Goal: Task Accomplishment & Management: Use online tool/utility

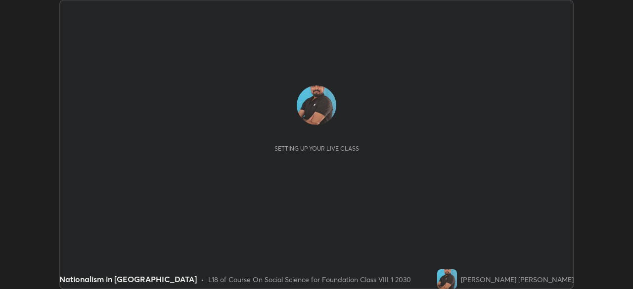
scroll to position [289, 633]
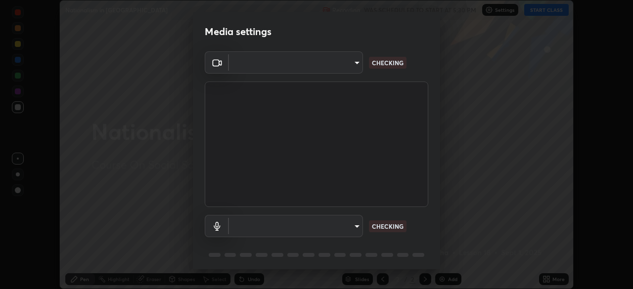
type input "f214d892c1ea21fc9911be358f21603cf7c671268a3f3fdd0c8c81d5790bf436"
type input "default"
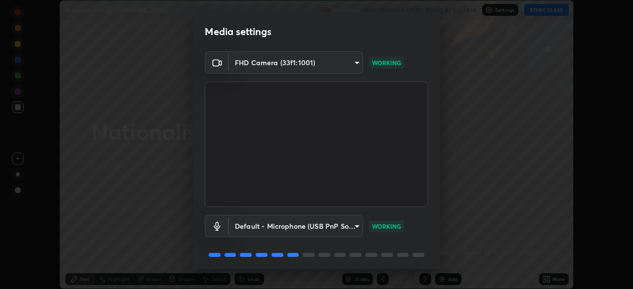
scroll to position [35, 0]
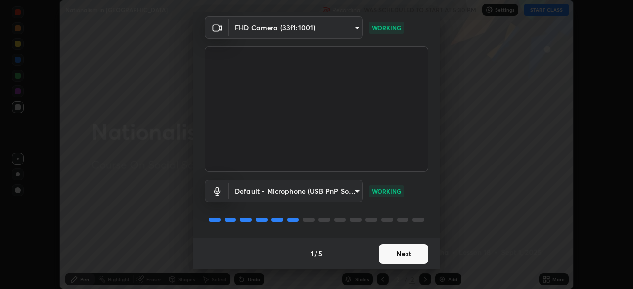
click at [402, 255] on button "Next" at bounding box center [403, 254] width 49 height 20
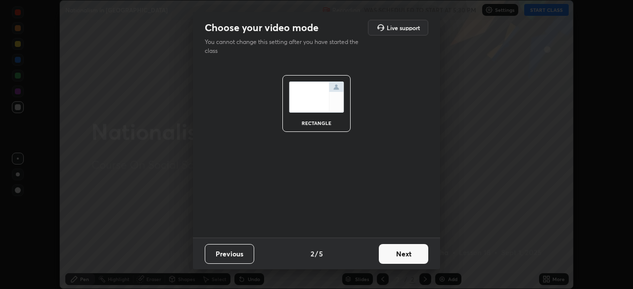
click at [413, 256] on button "Next" at bounding box center [403, 254] width 49 height 20
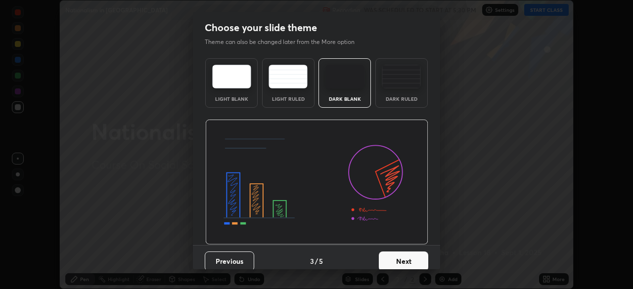
click at [410, 262] on button "Next" at bounding box center [403, 262] width 49 height 20
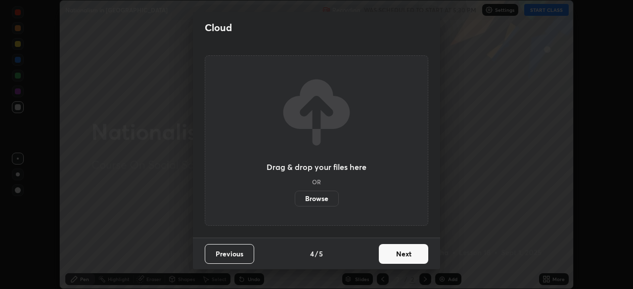
click at [408, 256] on button "Next" at bounding box center [403, 254] width 49 height 20
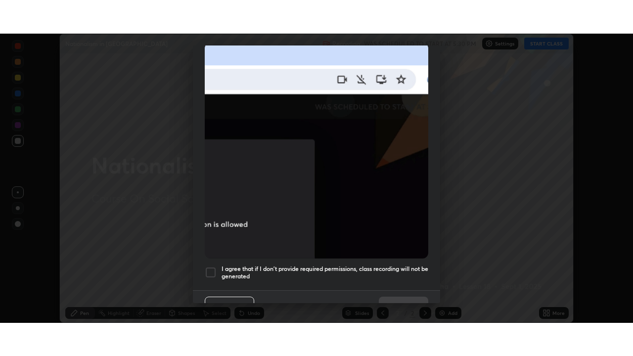
scroll to position [237, 0]
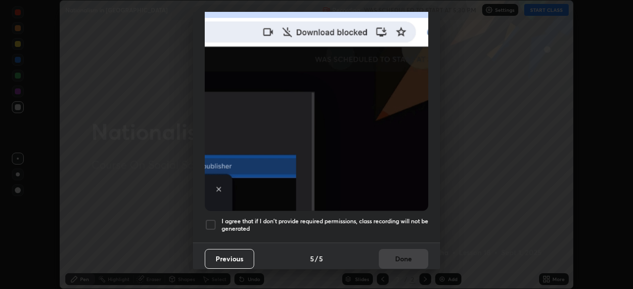
click at [213, 219] on div at bounding box center [211, 225] width 12 height 12
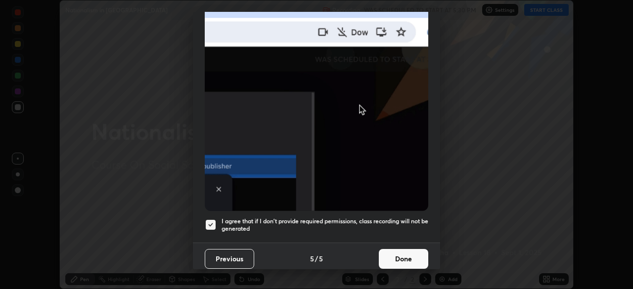
click at [396, 250] on button "Done" at bounding box center [403, 259] width 49 height 20
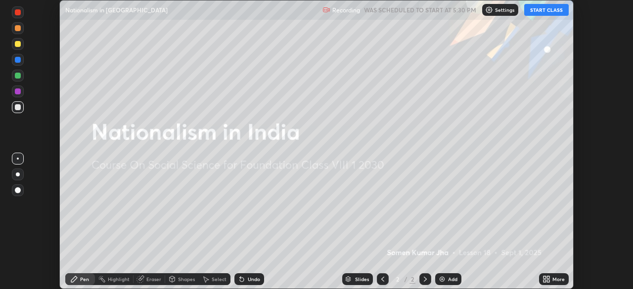
click at [546, 280] on icon at bounding box center [547, 280] width 8 height 8
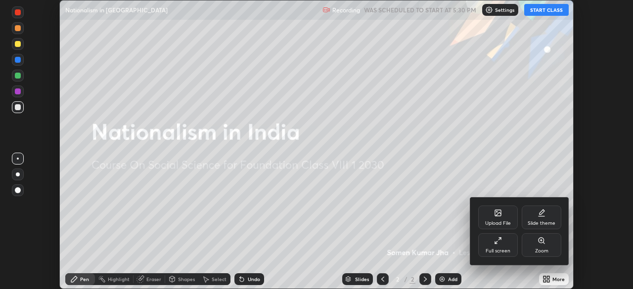
click at [494, 219] on div "Upload File" at bounding box center [498, 218] width 40 height 24
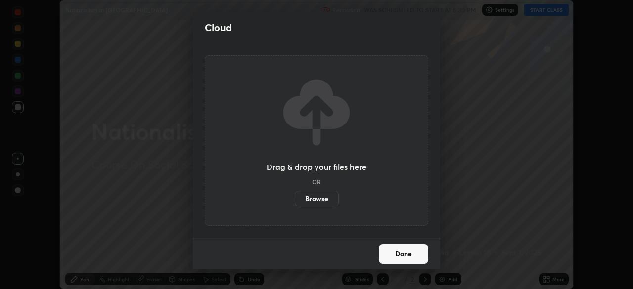
click at [321, 195] on label "Browse" at bounding box center [317, 199] width 44 height 16
click at [295, 195] on input "Browse" at bounding box center [295, 199] width 0 height 16
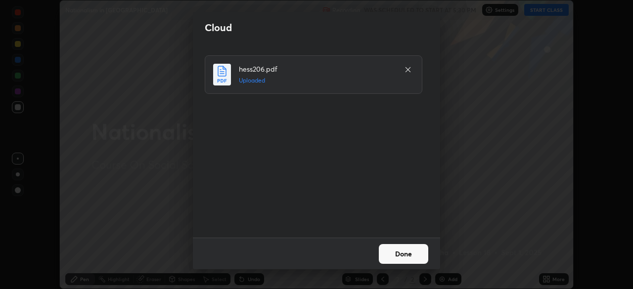
click at [397, 253] on button "Done" at bounding box center [403, 254] width 49 height 20
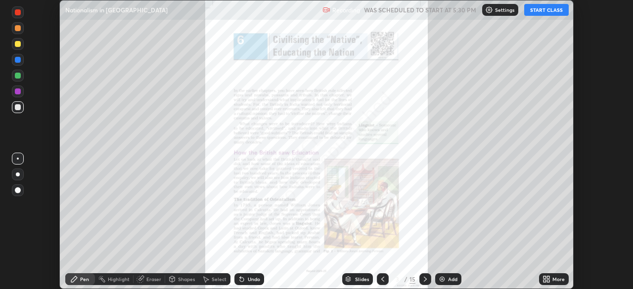
click at [553, 281] on div "More" at bounding box center [559, 279] width 12 height 5
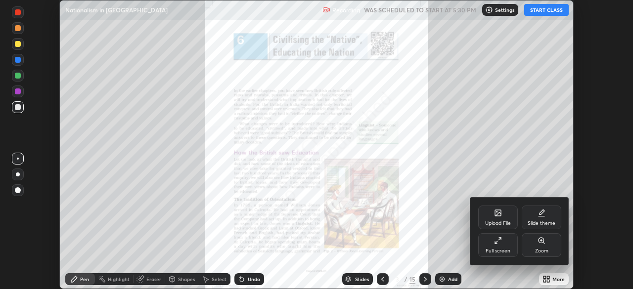
click at [504, 245] on div "Full screen" at bounding box center [498, 246] width 40 height 24
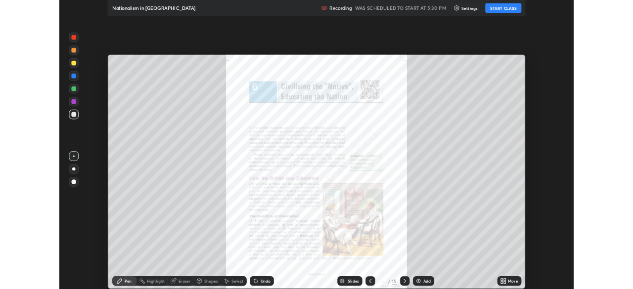
scroll to position [356, 633]
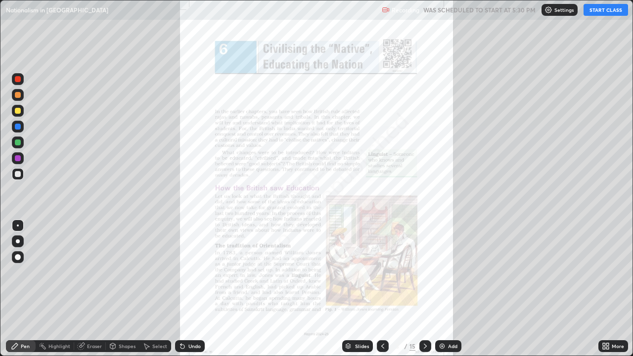
click at [596, 12] on button "START CLASS" at bounding box center [606, 10] width 45 height 12
click at [17, 81] on div at bounding box center [18, 79] width 6 height 6
click at [17, 112] on div at bounding box center [18, 111] width 6 height 6
click at [17, 142] on div at bounding box center [18, 143] width 6 height 6
click at [616, 289] on div "More" at bounding box center [618, 346] width 12 height 5
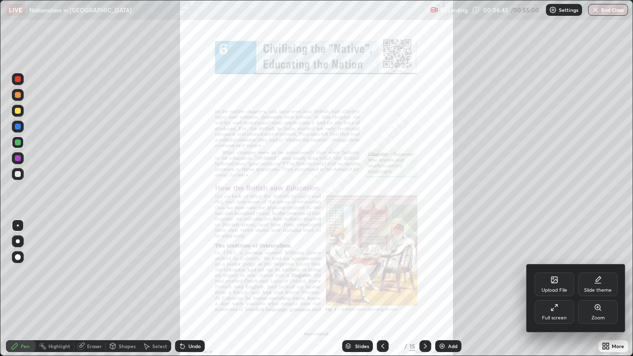
click at [603, 289] on div "Zoom" at bounding box center [598, 312] width 40 height 24
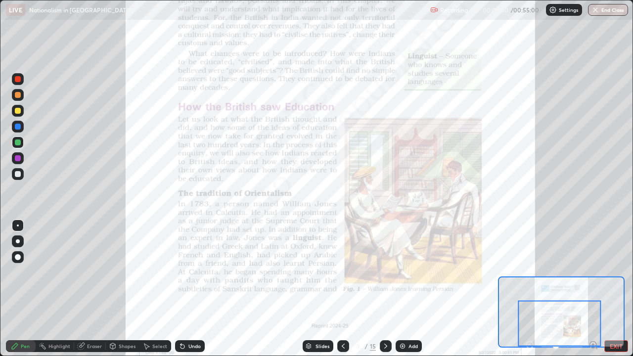
click at [19, 158] on div at bounding box center [18, 158] width 6 height 6
click at [68, 289] on div "Highlight" at bounding box center [55, 346] width 39 height 12
click at [30, 289] on div "Pen" at bounding box center [21, 346] width 30 height 12
click at [58, 289] on div "Highlight" at bounding box center [55, 346] width 39 height 12
click at [20, 144] on div at bounding box center [18, 143] width 6 height 6
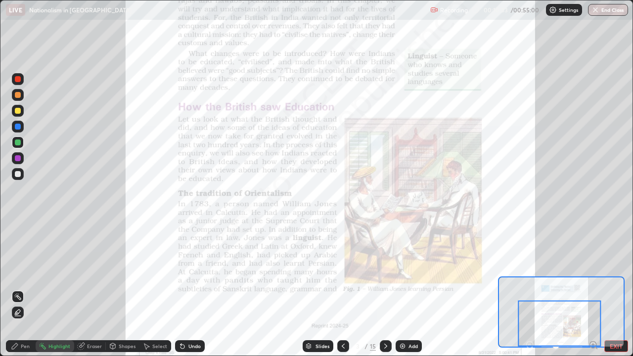
click at [383, 289] on div at bounding box center [386, 346] width 12 height 12
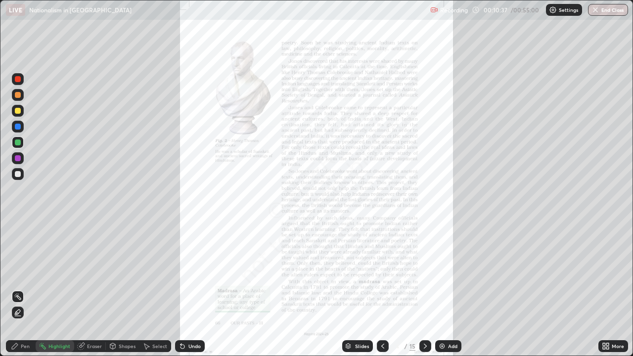
click at [608, 289] on icon at bounding box center [608, 348] width 2 height 2
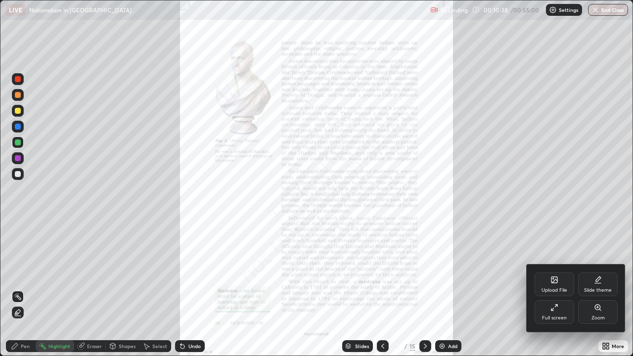
click at [590, 289] on div "Zoom" at bounding box center [598, 312] width 40 height 24
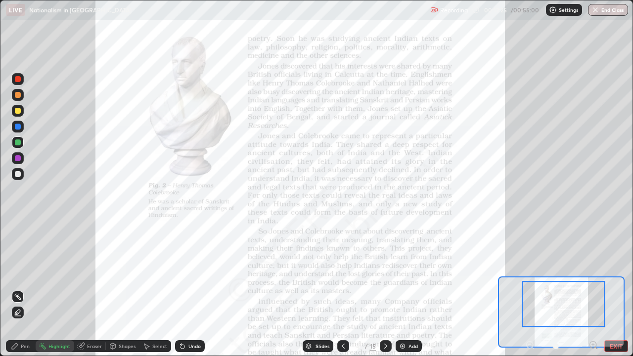
click at [21, 289] on div "Pen" at bounding box center [25, 346] width 9 height 5
click at [17, 111] on div at bounding box center [18, 111] width 6 height 6
click at [18, 81] on div at bounding box center [18, 79] width 6 height 6
click at [17, 160] on div at bounding box center [18, 158] width 6 height 6
click at [16, 111] on div at bounding box center [18, 111] width 6 height 6
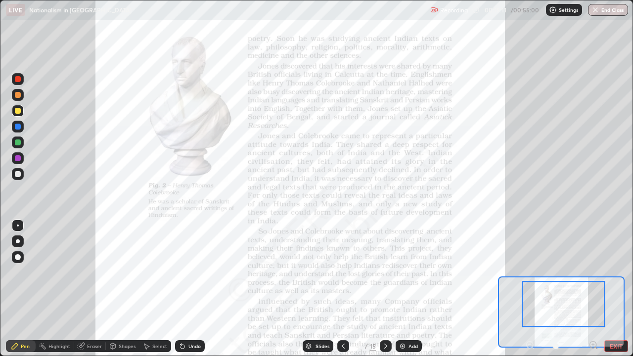
click at [52, 289] on div "Highlight" at bounding box center [59, 346] width 22 height 5
click at [27, 289] on div "Pen" at bounding box center [25, 346] width 9 height 5
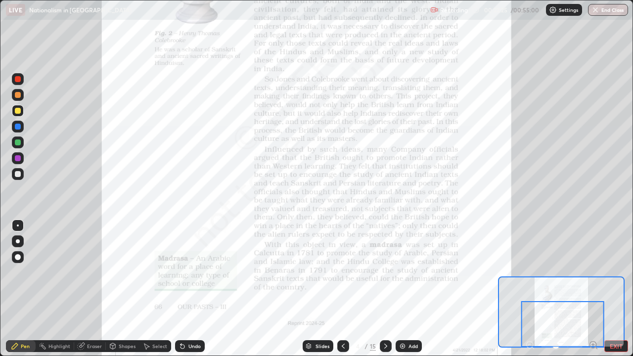
click at [56, 289] on div "Highlight" at bounding box center [59, 346] width 22 height 5
click at [23, 289] on div "Pen" at bounding box center [25, 346] width 9 height 5
click at [385, 289] on icon at bounding box center [386, 346] width 8 height 8
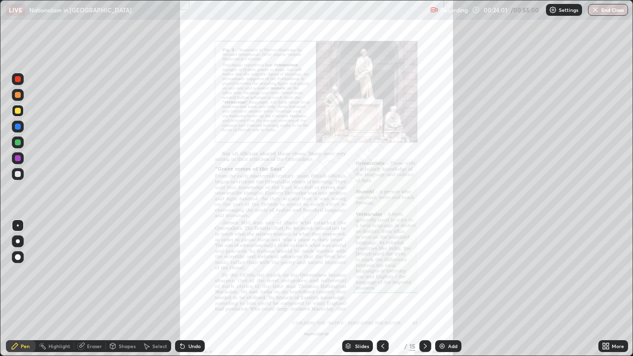
click at [612, 289] on div "More" at bounding box center [618, 346] width 12 height 5
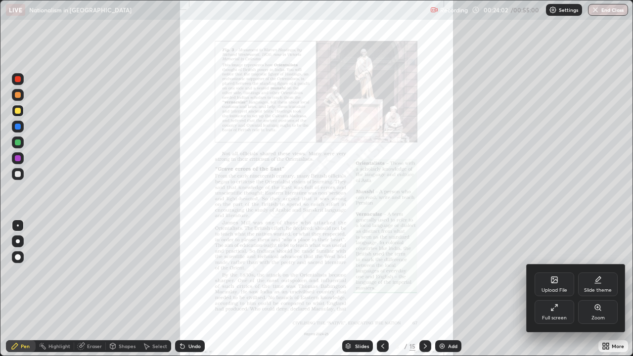
click at [600, 289] on div "Zoom" at bounding box center [598, 312] width 40 height 24
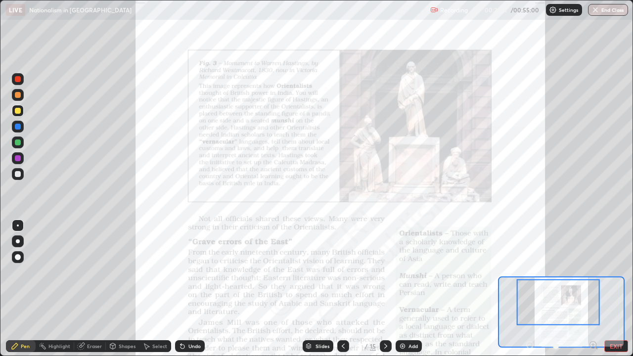
click at [186, 289] on div "Undo" at bounding box center [190, 346] width 30 height 12
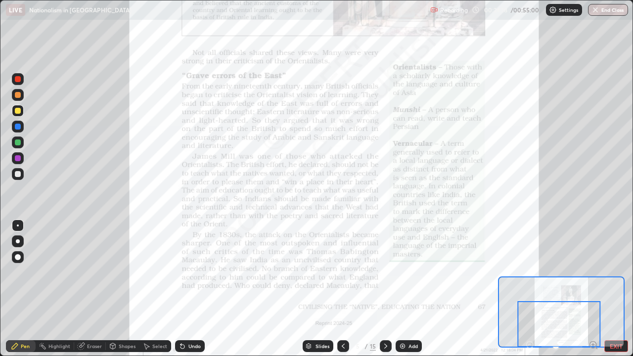
click at [18, 146] on div at bounding box center [18, 143] width 12 height 12
click at [19, 158] on div at bounding box center [18, 158] width 6 height 6
click at [18, 143] on div at bounding box center [18, 143] width 6 height 6
click at [384, 289] on icon at bounding box center [386, 346] width 8 height 8
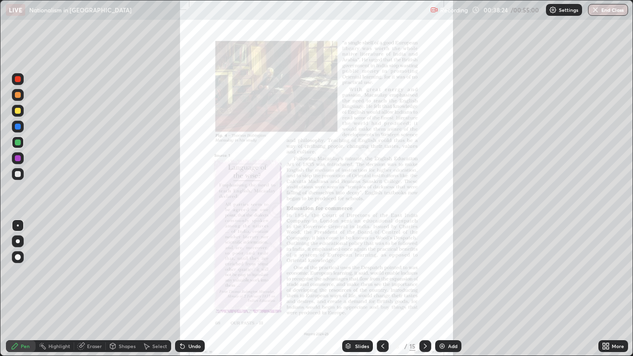
click at [606, 289] on icon at bounding box center [606, 346] width 8 height 8
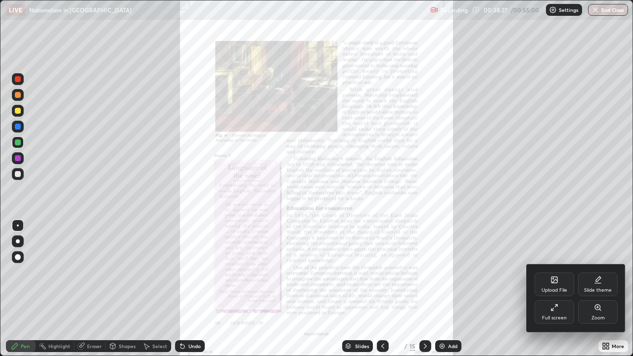
click at [380, 289] on div at bounding box center [316, 178] width 633 height 356
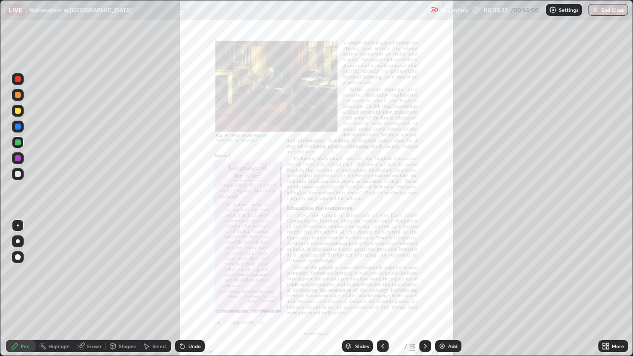
click at [382, 289] on icon at bounding box center [383, 346] width 8 height 8
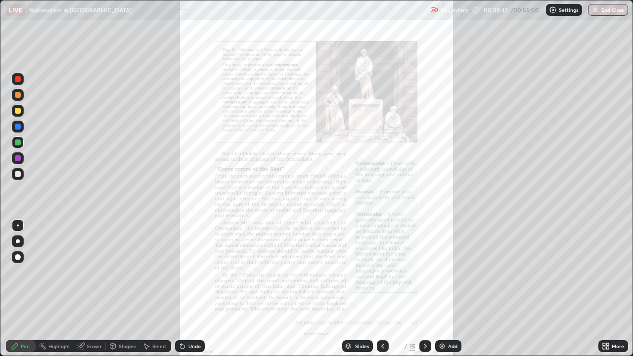
click at [425, 289] on icon at bounding box center [426, 346] width 8 height 8
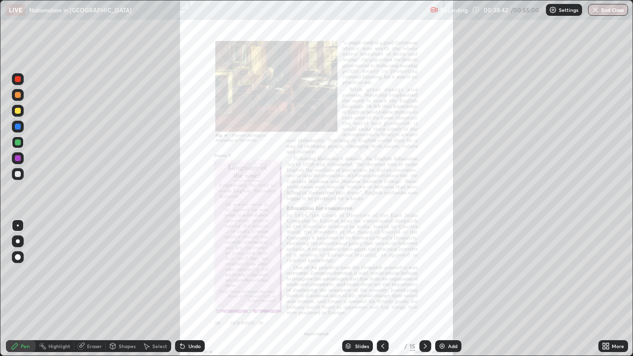
click at [612, 289] on div "More" at bounding box center [614, 346] width 30 height 12
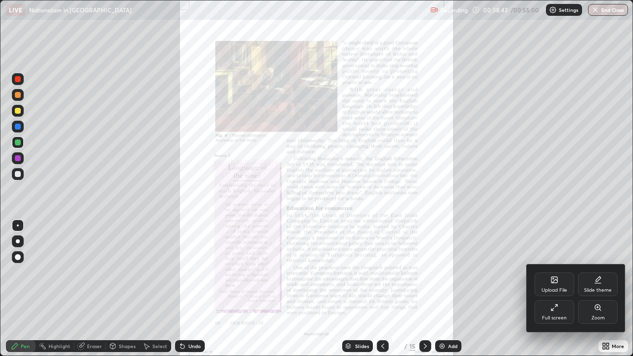
click at [603, 289] on div "Zoom" at bounding box center [598, 312] width 40 height 24
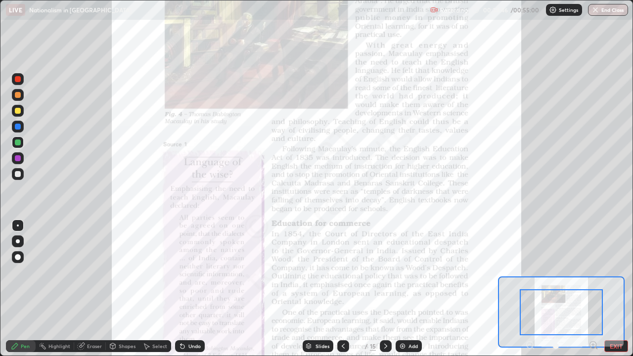
click at [197, 289] on div "Undo" at bounding box center [195, 346] width 12 height 5
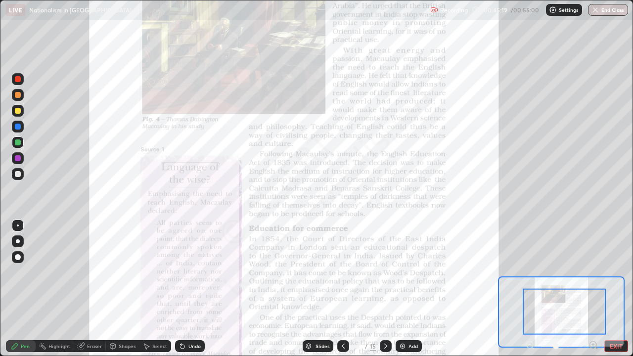
click at [606, 14] on button "End Class" at bounding box center [608, 10] width 40 height 12
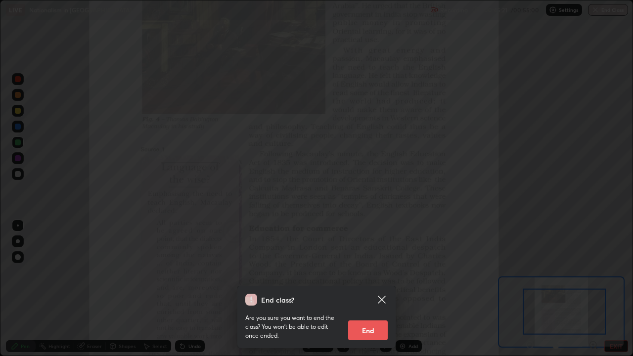
click at [375, 289] on button "End" at bounding box center [368, 331] width 40 height 20
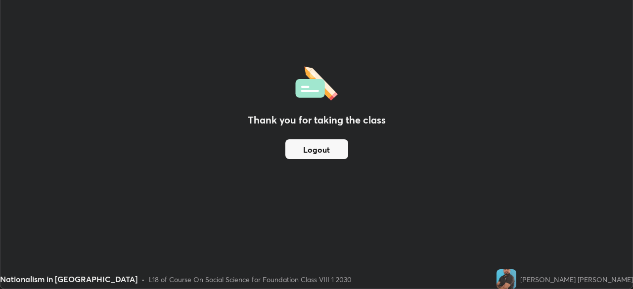
scroll to position [49188, 48845]
